Goal: Task Accomplishment & Management: Manage account settings

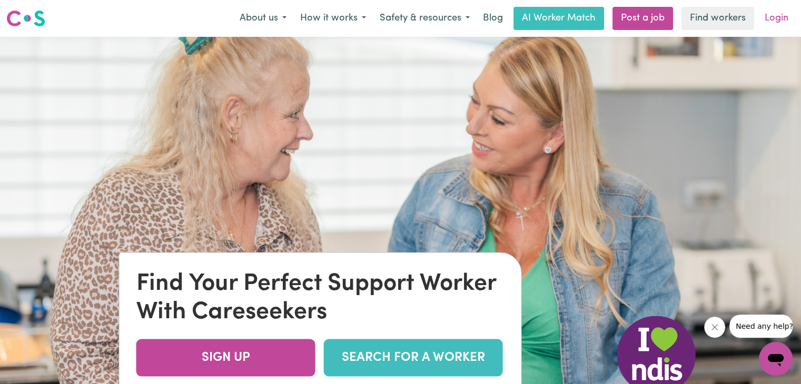
click at [771, 18] on link "Login" at bounding box center [776, 18] width 36 height 23
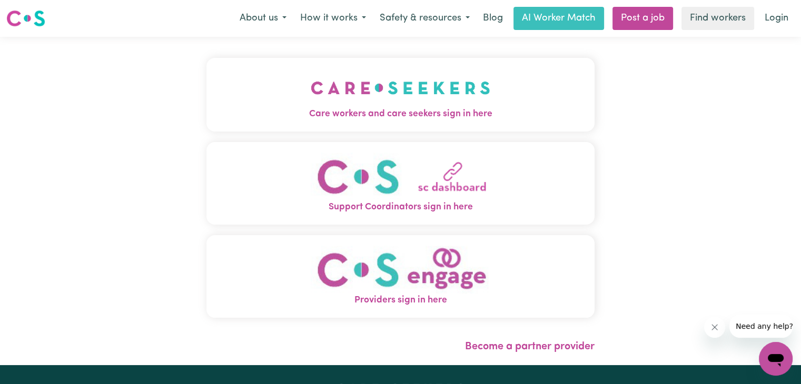
click at [420, 111] on span "Care workers and care seekers sign in here" at bounding box center [400, 114] width 388 height 14
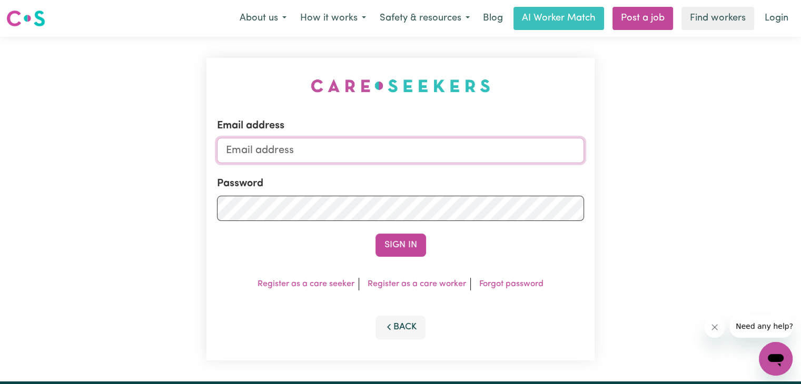
click at [393, 152] on input "Email address" at bounding box center [400, 150] width 367 height 25
type input "[EMAIL_ADDRESS][DOMAIN_NAME]"
click at [411, 243] on button "Sign In" at bounding box center [400, 245] width 51 height 23
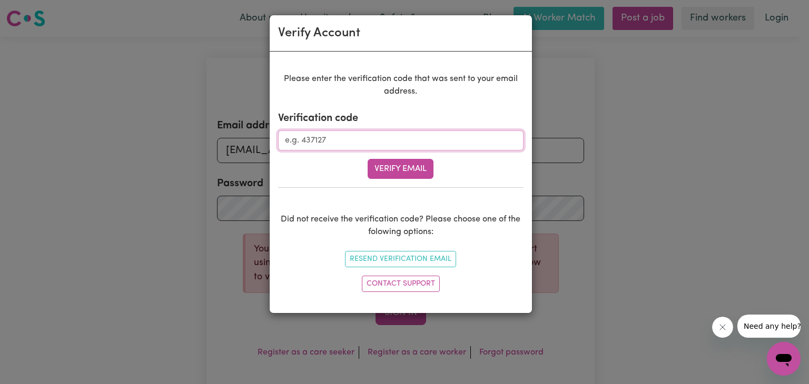
click at [398, 137] on input "Verification code" at bounding box center [400, 141] width 245 height 20
click at [614, 180] on div "Verify Account Please enter the verification code that was sent to your email a…" at bounding box center [404, 192] width 809 height 384
click at [413, 257] on button "Resend Verification Email" at bounding box center [400, 259] width 111 height 16
click at [411, 169] on button "Verify Email" at bounding box center [401, 169] width 66 height 20
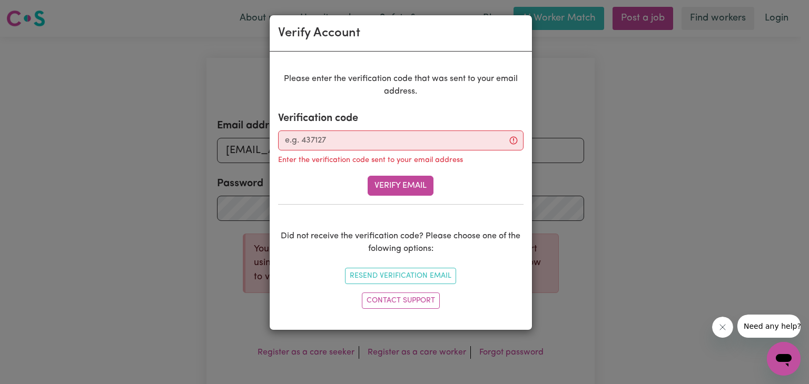
click at [572, 108] on div "Verify Account Please enter the verification code that was sent to your email a…" at bounding box center [404, 192] width 809 height 384
click at [646, 223] on div "Verify Account Please enter the verification code that was sent to your email a…" at bounding box center [404, 192] width 809 height 384
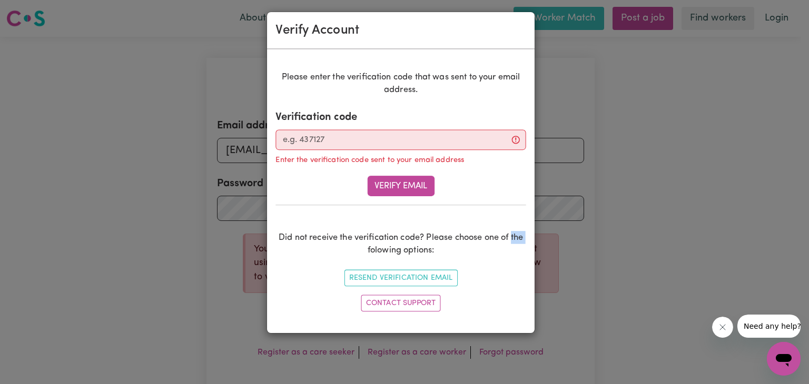
click at [646, 223] on div "Verify Account Please enter the verification code that was sent to your email a…" at bounding box center [404, 192] width 809 height 384
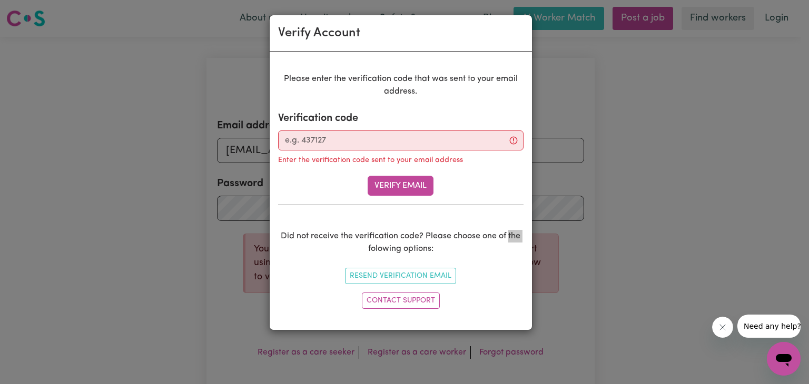
click at [724, 326] on icon "Close message from company" at bounding box center [722, 327] width 8 height 8
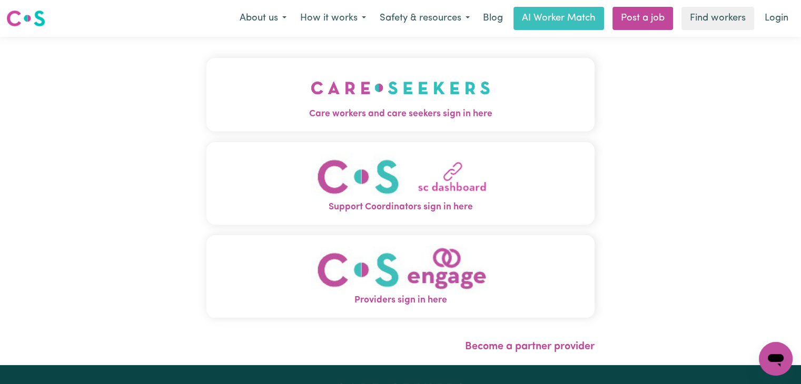
click at [420, 110] on span "Care workers and care seekers sign in here" at bounding box center [400, 114] width 388 height 14
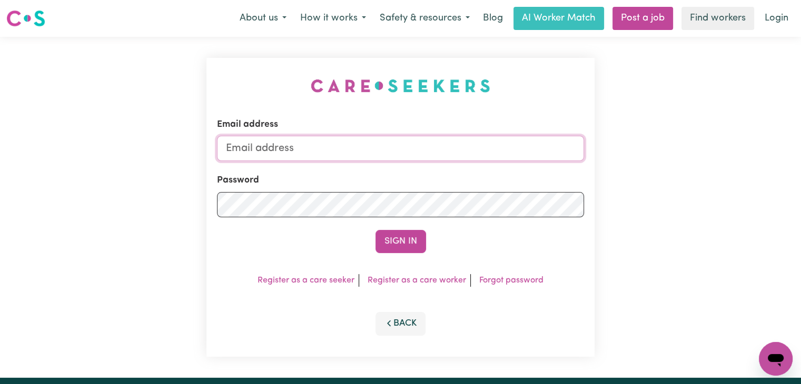
click at [399, 139] on input "Email address" at bounding box center [400, 148] width 367 height 25
type input "marxsila9@gmail.com"
click at [394, 242] on button "Sign In" at bounding box center [400, 241] width 51 height 23
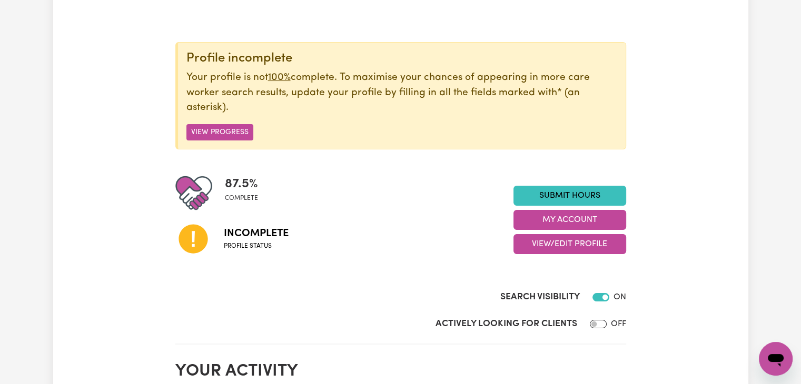
scroll to position [115, 0]
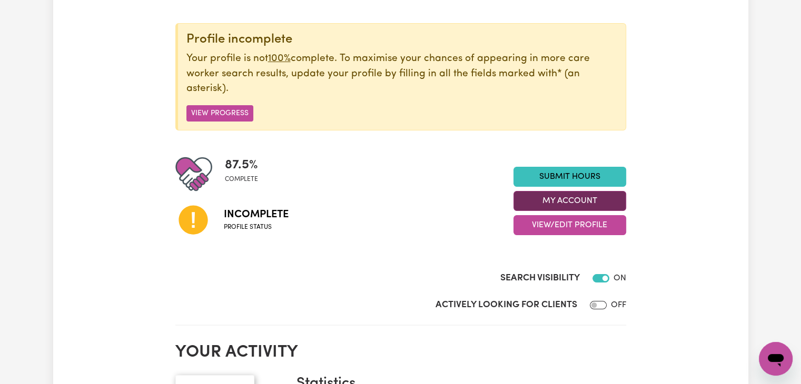
click at [565, 200] on button "My Account" at bounding box center [569, 201] width 113 height 20
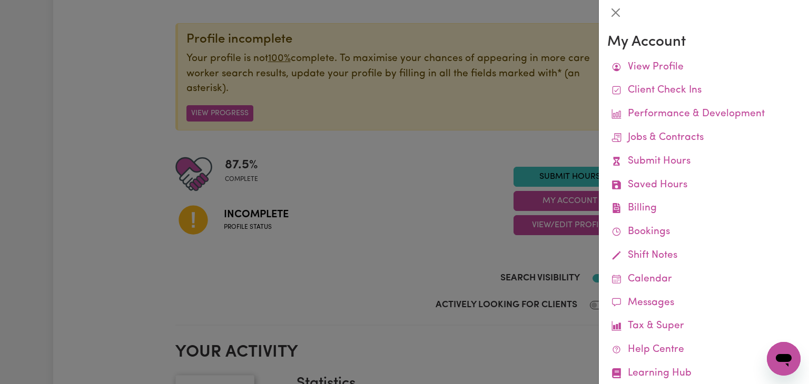
click at [404, 185] on div at bounding box center [404, 192] width 809 height 384
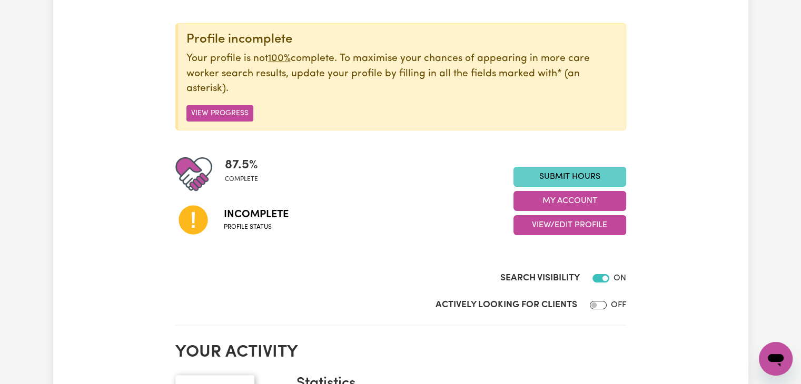
click at [564, 168] on link "Submit Hours" at bounding box center [569, 177] width 113 height 20
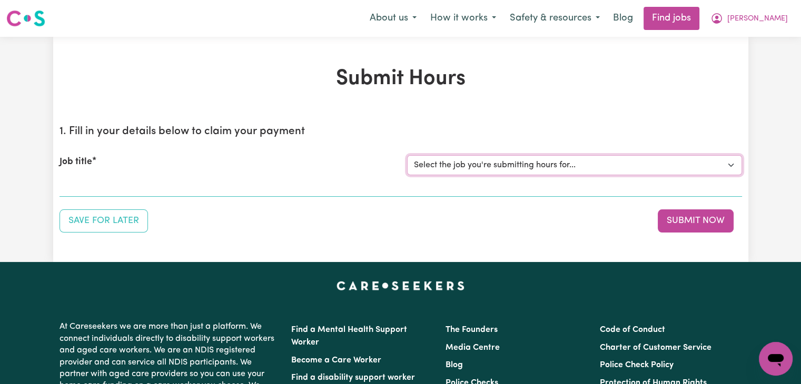
click at [564, 168] on select "Select the job you're submitting hours for..." at bounding box center [574, 165] width 335 height 20
click at [501, 127] on h2 "1. Fill in your details below to claim your payment" at bounding box center [400, 131] width 682 height 13
click at [195, 177] on div "Job title Select the job you're submitting hours for..." at bounding box center [400, 165] width 682 height 45
click at [67, 162] on label "Job title" at bounding box center [75, 162] width 33 height 14
click at [407, 162] on select "Select the job you're submitting hours for..." at bounding box center [574, 165] width 335 height 20
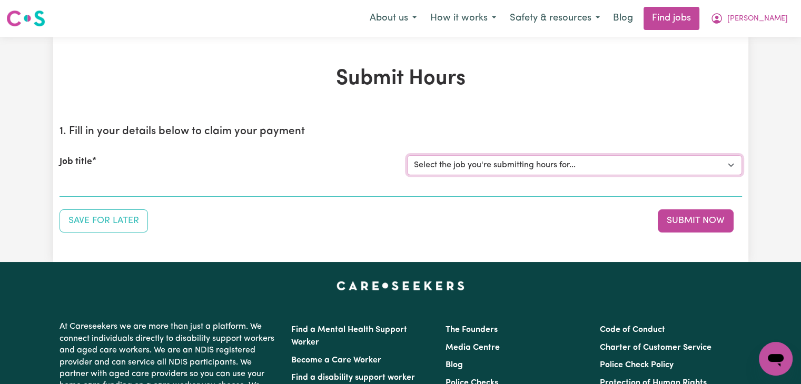
click at [520, 168] on select "Select the job you're submitting hours for..." at bounding box center [574, 165] width 335 height 20
click at [687, 24] on link "Find jobs" at bounding box center [671, 18] width 56 height 23
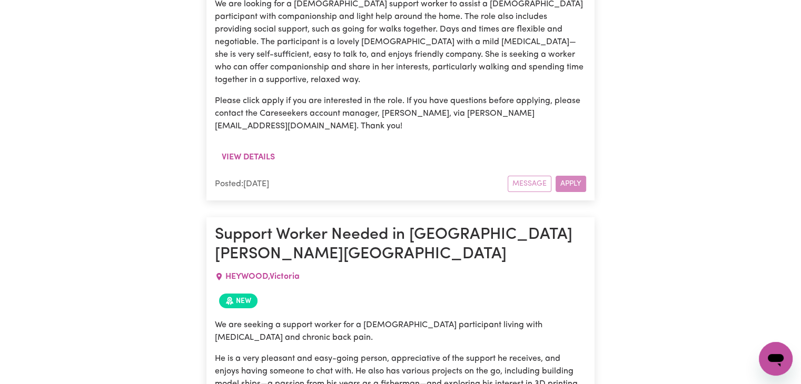
scroll to position [3774, 0]
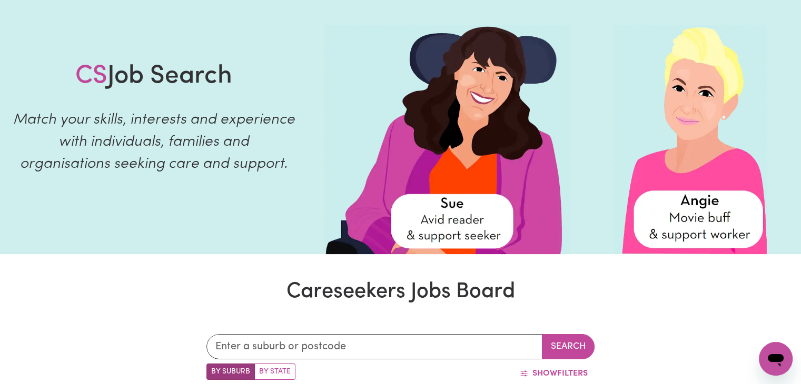
scroll to position [0, 0]
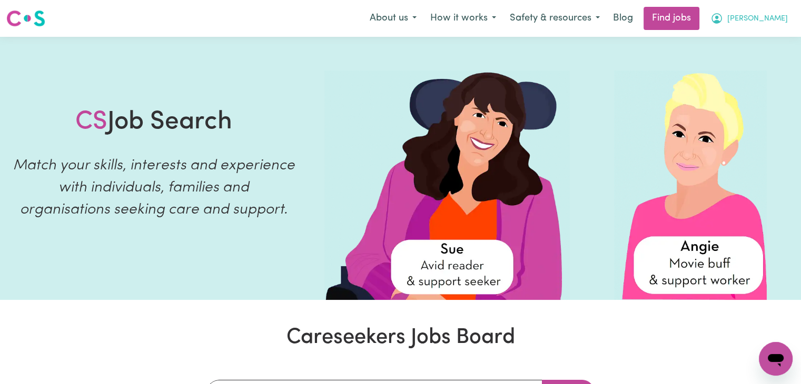
click at [765, 22] on span "Marx Mathuva" at bounding box center [757, 19] width 61 height 12
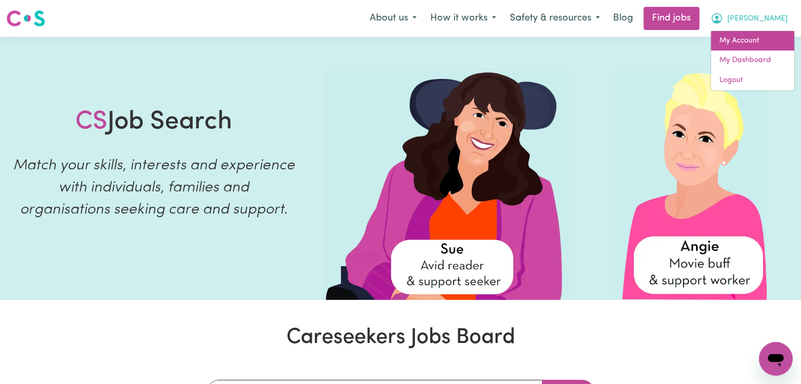
click at [765, 34] on link "My Account" at bounding box center [752, 41] width 83 height 20
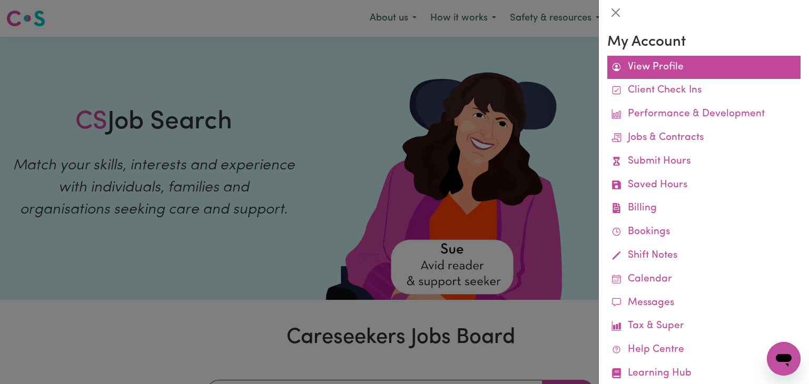
click at [640, 58] on link "View Profile" at bounding box center [703, 68] width 193 height 24
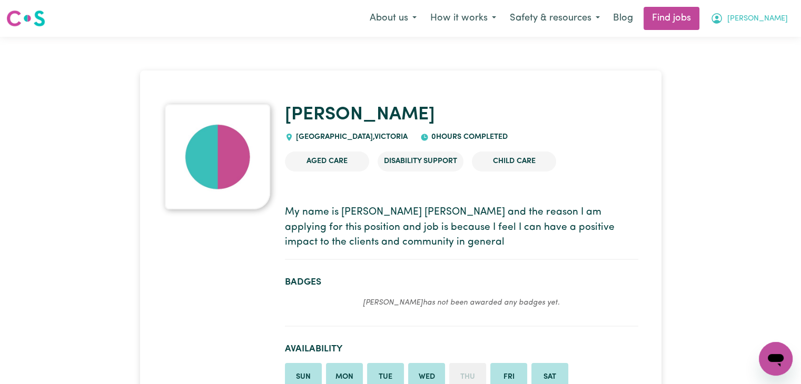
click at [760, 24] on span "Marx Mathuva" at bounding box center [757, 19] width 61 height 12
click at [753, 41] on link "My Account" at bounding box center [752, 41] width 83 height 20
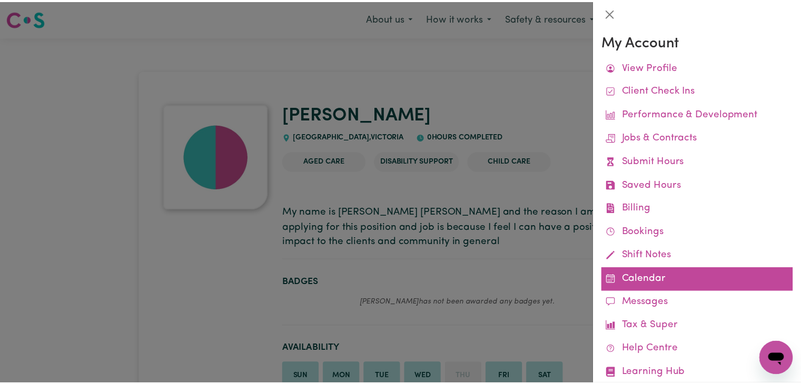
scroll to position [27, 0]
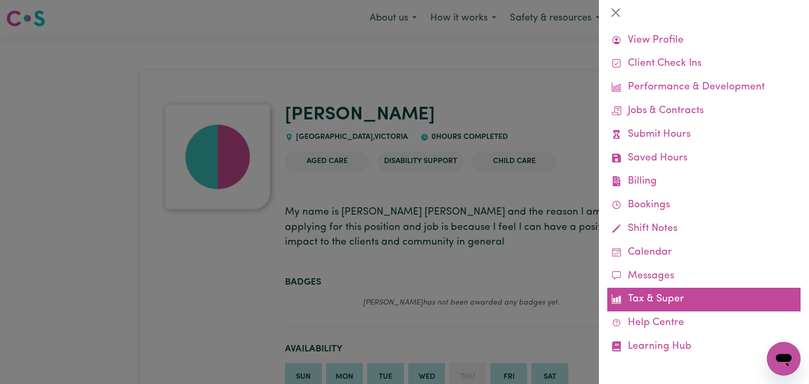
click at [655, 293] on link "Tax & Super" at bounding box center [703, 300] width 193 height 24
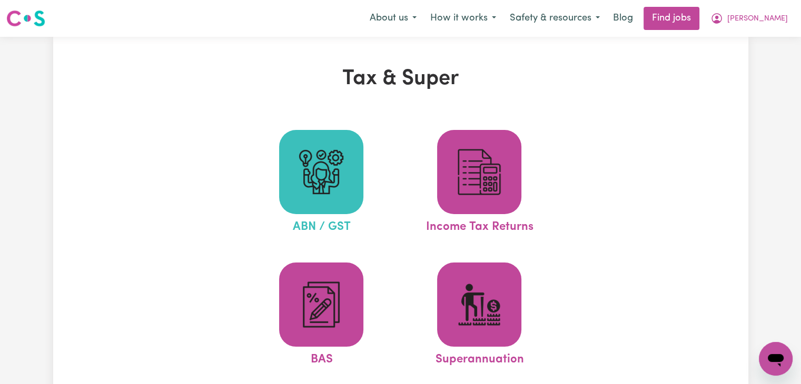
click at [343, 182] on img at bounding box center [321, 172] width 51 height 51
